Goal: Book appointment/travel/reservation

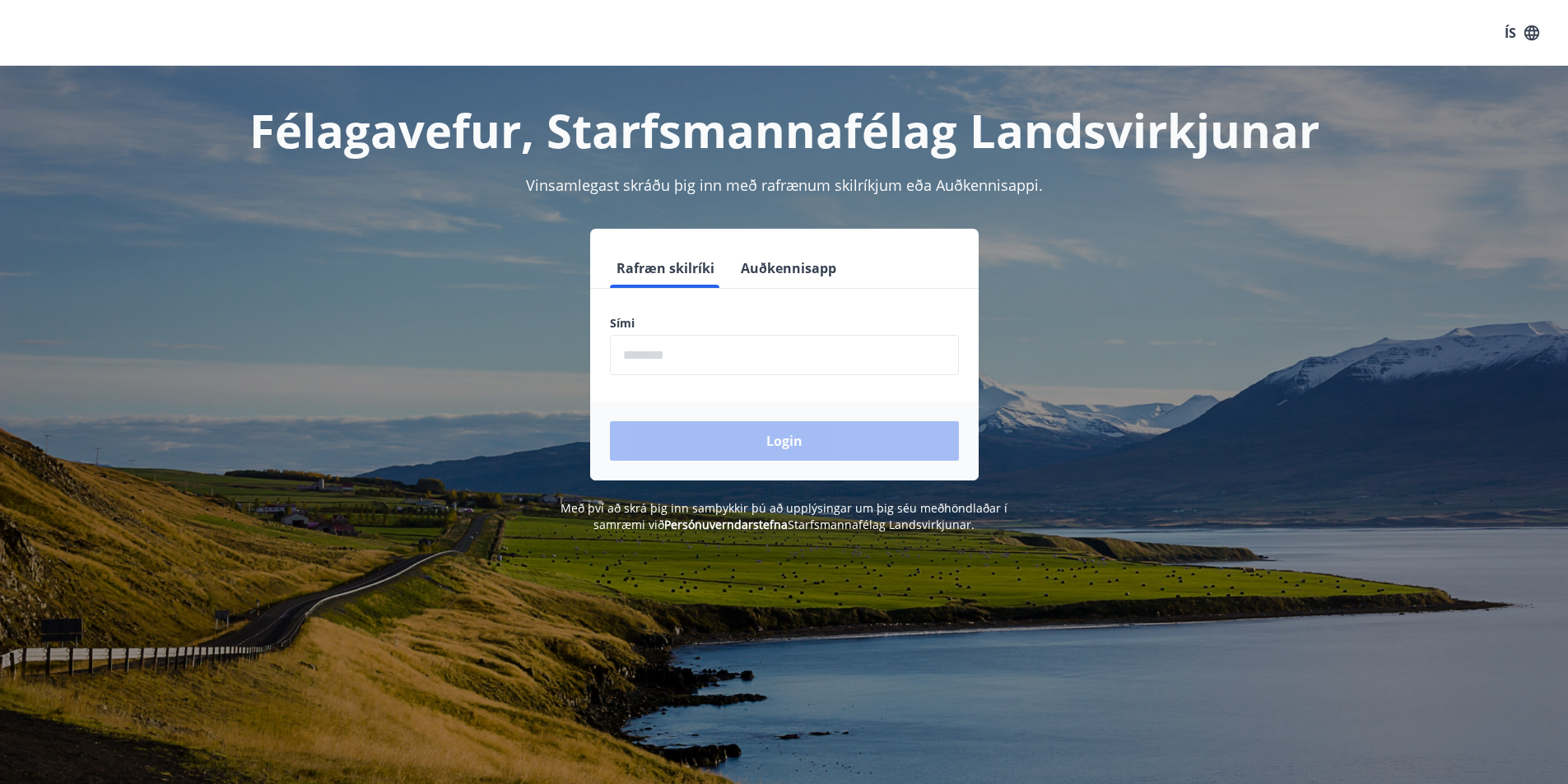
click at [765, 368] on input "phone" at bounding box center [784, 356] width 349 height 41
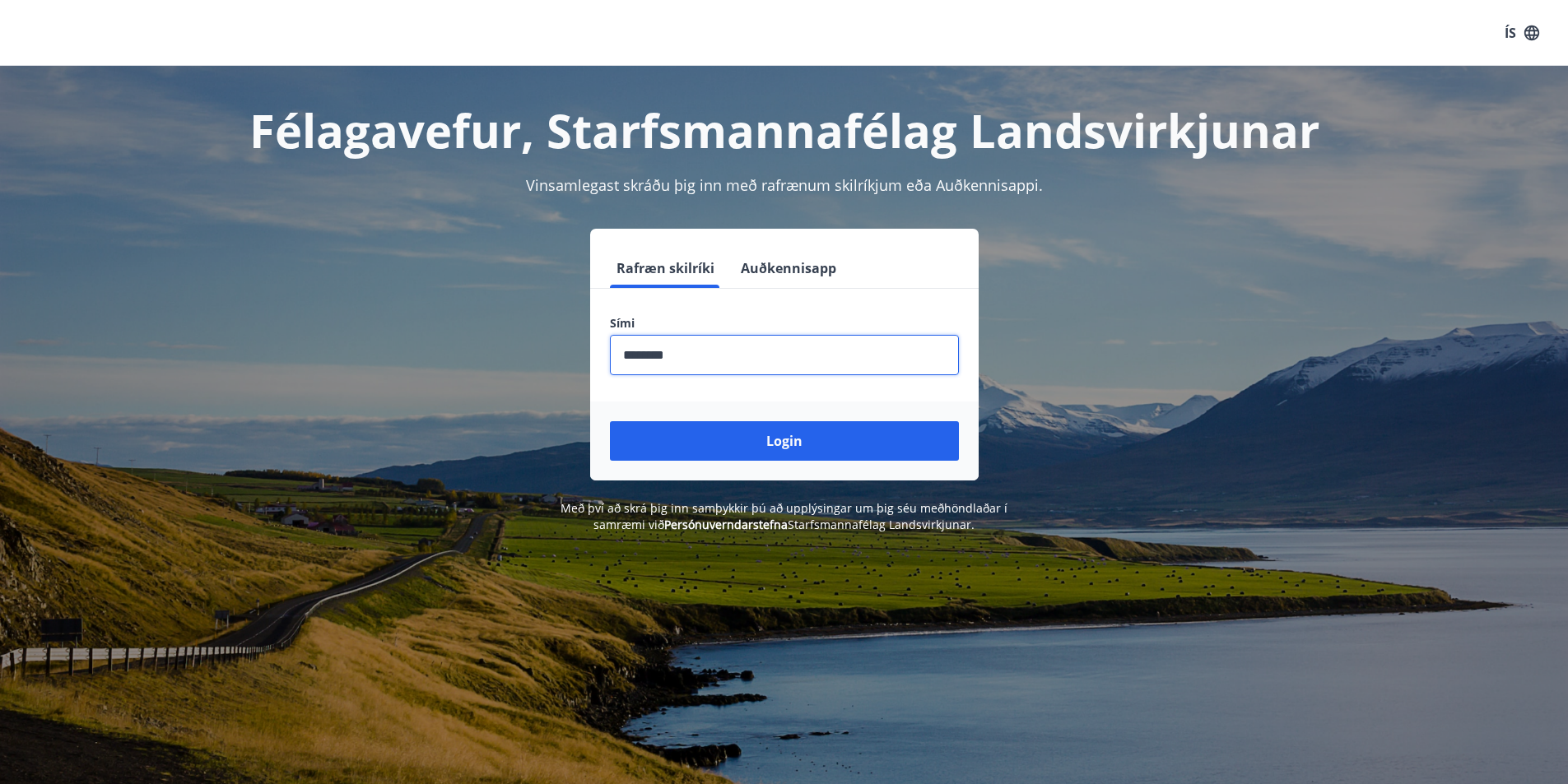
type input "********"
click at [610, 421] on button "Login" at bounding box center [784, 440] width 349 height 40
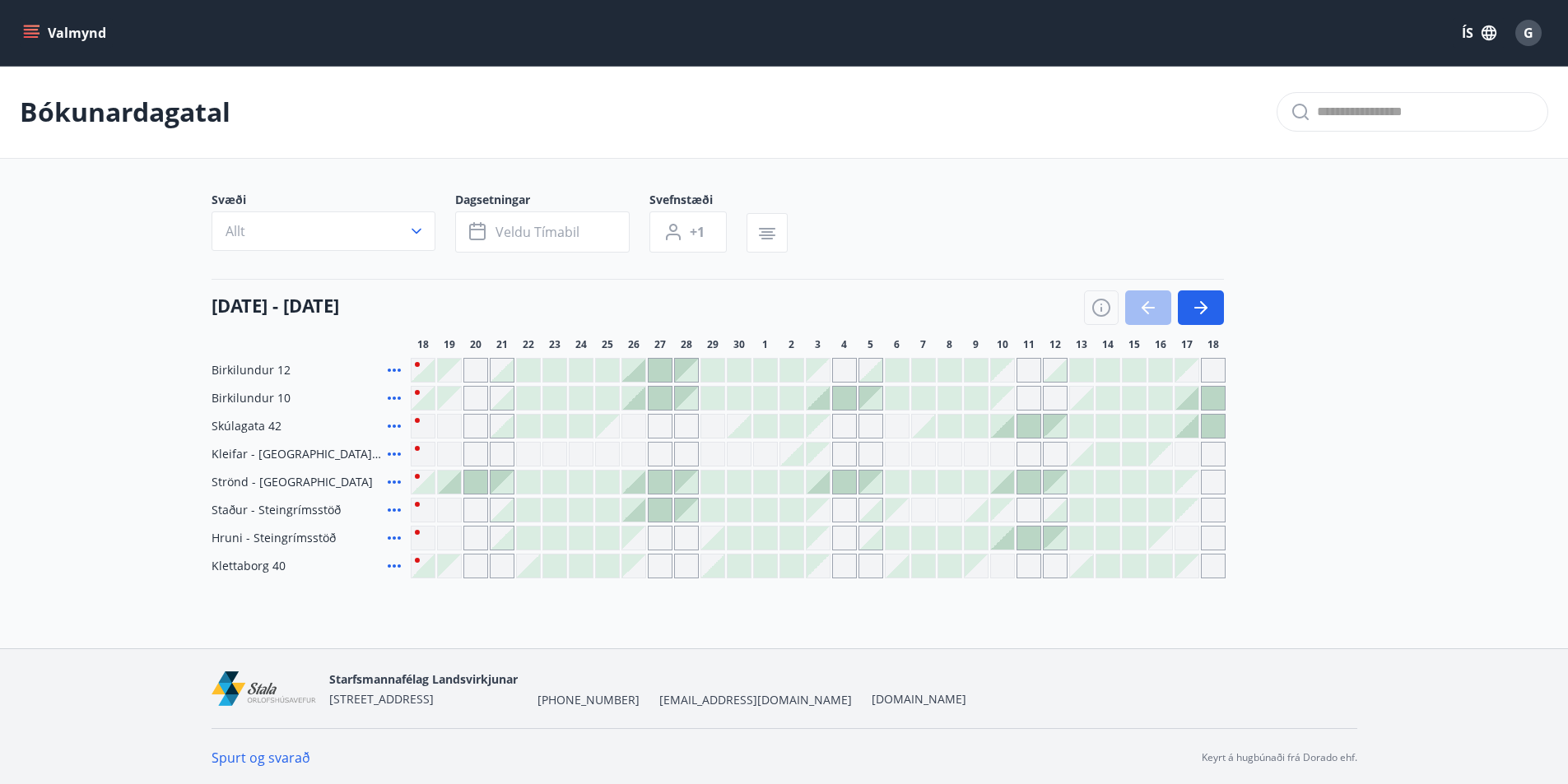
click at [1149, 315] on div at bounding box center [1153, 307] width 140 height 34
click at [509, 436] on div "Birkilundur 12 Birkilundur 10 Skúlagata 42 Kleifar - [GEOGRAPHIC_DATA]/Hólmavík…" at bounding box center [784, 467] width 1146 height 221
click at [866, 138] on div "Bókunardagatal" at bounding box center [784, 112] width 1568 height 93
drag, startPoint x: 1014, startPoint y: 406, endPoint x: 1017, endPoint y: 431, distance: 25.2
click at [1018, 426] on div "Birkilundur 12 Birkilundur 10 Skúlagata 42 Kleifar - [GEOGRAPHIC_DATA]/Hólmavík…" at bounding box center [784, 467] width 1146 height 221
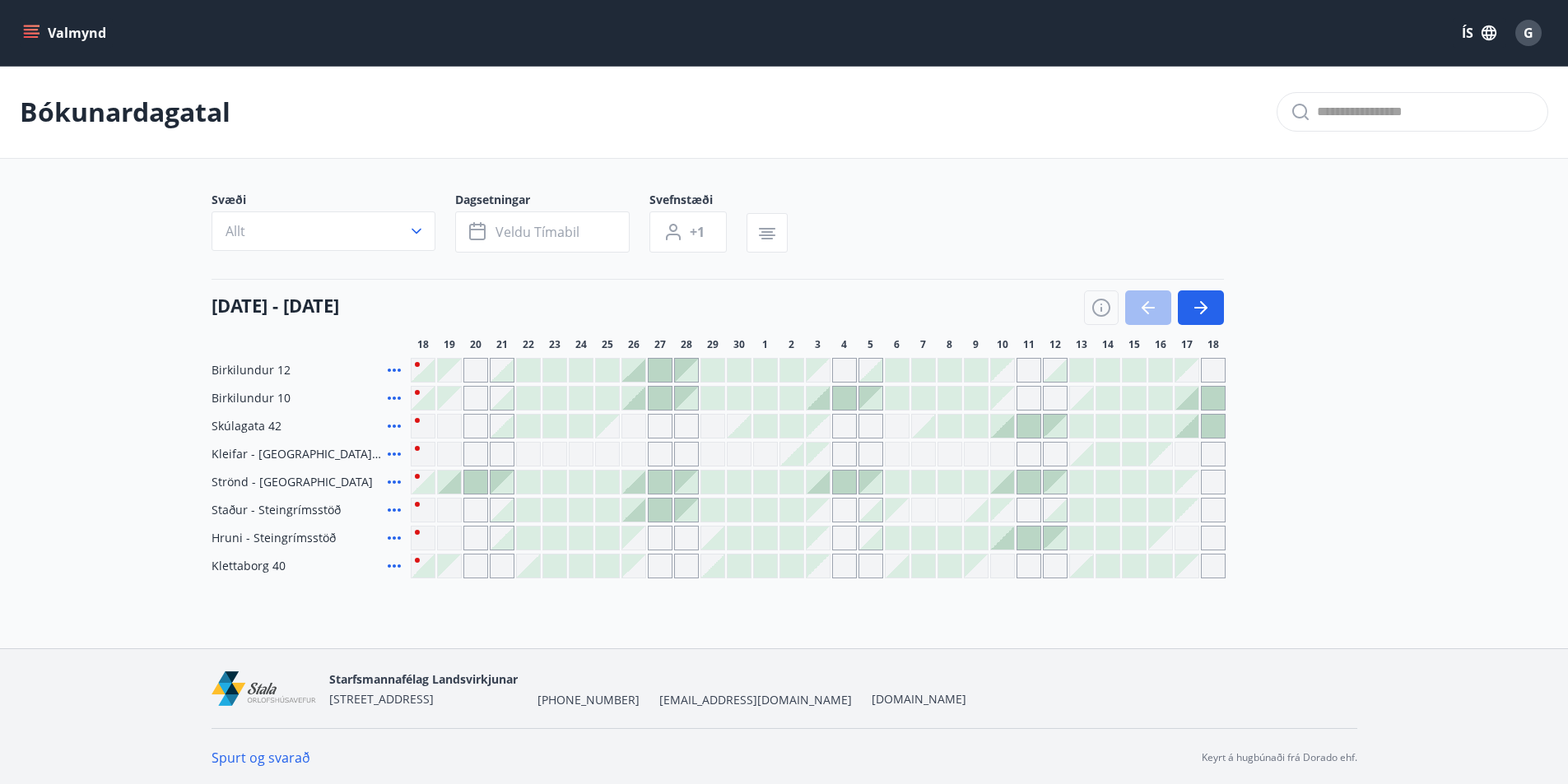
click at [974, 210] on div "Svæði Allt Dagsetningar Veldu tímabil Svefnstæði +1" at bounding box center [784, 225] width 1146 height 67
click at [1210, 302] on button "button" at bounding box center [1201, 307] width 46 height 34
